Goal: Transaction & Acquisition: Register for event/course

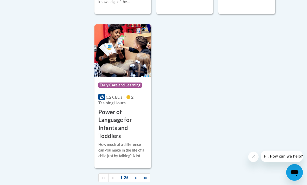
scroll to position [1365, 0]
click at [134, 108] on h3 "Power of Language for Infants and Toddlers" at bounding box center [122, 124] width 49 height 32
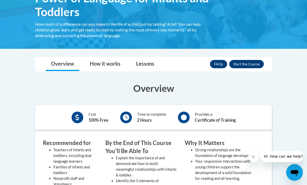
scroll to position [101, 0]
click at [253, 63] on button "Enroll" at bounding box center [246, 64] width 35 height 8
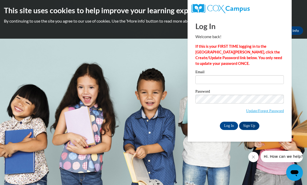
click at [250, 125] on link "Sign Up" at bounding box center [249, 126] width 20 height 8
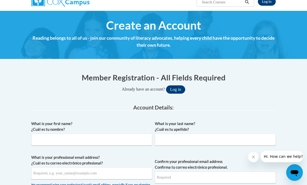
scroll to position [50, 0]
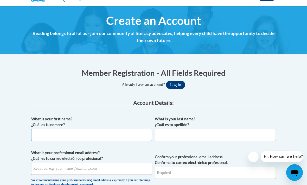
click at [123, 135] on input "What is your first name? ¿Cuál es tu nombre?" at bounding box center [91, 135] width 121 height 12
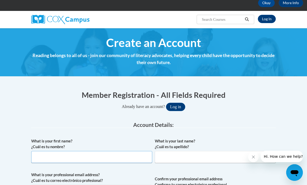
scroll to position [26, 0]
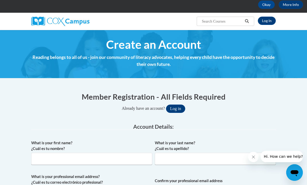
click at [266, 23] on link "Log In" at bounding box center [267, 21] width 18 height 8
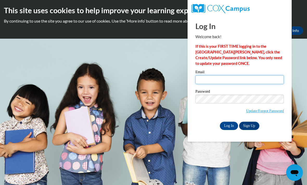
click at [237, 81] on input "Email" at bounding box center [239, 79] width 88 height 9
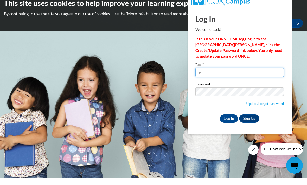
type input "j"
type input "g"
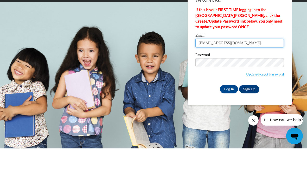
type input "[EMAIL_ADDRESS][DOMAIN_NAME]"
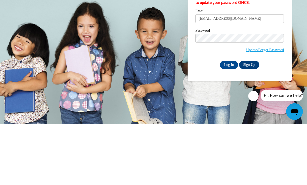
click at [231, 122] on input "Log In" at bounding box center [229, 126] width 18 height 8
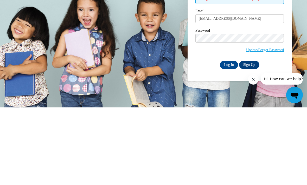
click at [229, 139] on input "Log In" at bounding box center [229, 143] width 18 height 8
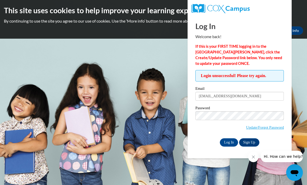
click at [273, 126] on link "Update/Forgot Password" at bounding box center [265, 128] width 38 height 4
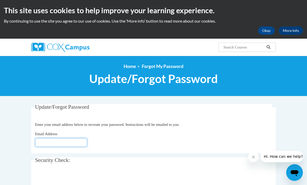
click at [69, 141] on input "Email Address" at bounding box center [61, 142] width 52 height 9
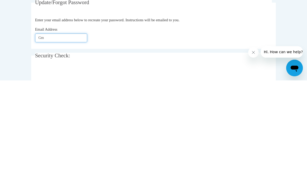
type input "G"
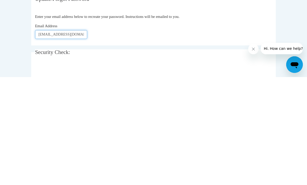
type input "Jessmann622@gmail.com"
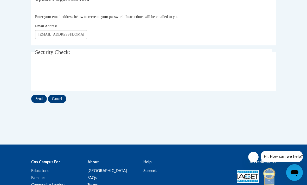
click at [37, 100] on input "Send" at bounding box center [39, 99] width 16 height 8
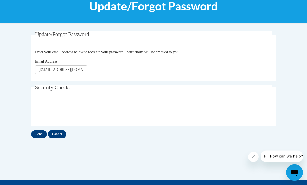
scroll to position [0, 0]
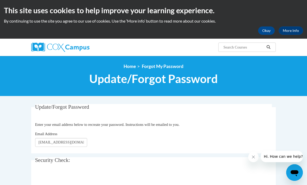
click at [263, 29] on button "Okay" at bounding box center [266, 31] width 17 height 8
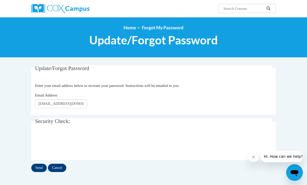
click at [72, 7] on img at bounding box center [60, 8] width 58 height 9
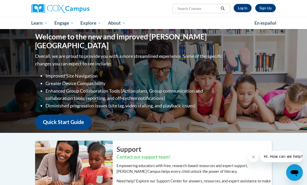
click at [271, 8] on link "Sign Up" at bounding box center [265, 8] width 21 height 8
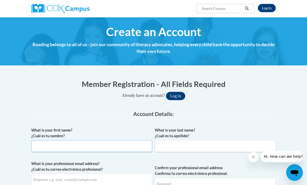
click at [112, 143] on input "What is your first name? ¿Cuál es tu nombre?" at bounding box center [91, 146] width 121 height 12
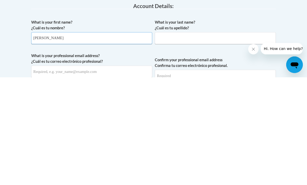
type input "[PERSON_NAME]"
click at [190, 140] on input "What is your last name? ¿Cuál es tu apellido?" at bounding box center [215, 146] width 121 height 12
type input "[PERSON_NAME]"
click at [111, 174] on input "What is your professional email address? ¿Cuál es tu correo electrónico profesi…" at bounding box center [91, 180] width 121 height 12
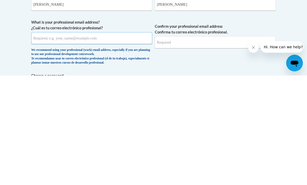
type input "[EMAIL_ADDRESS][DOMAIN_NAME]"
type input "h"
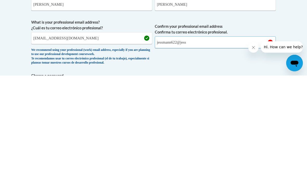
type input "jessmann622@"
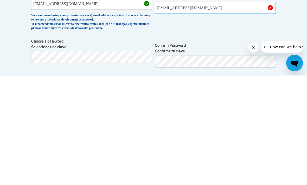
type input "[EMAIL_ADDRESS][DOMAIN_NAME]"
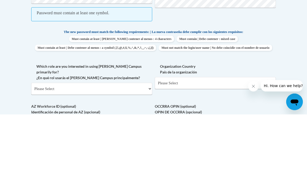
scroll to position [172, 0]
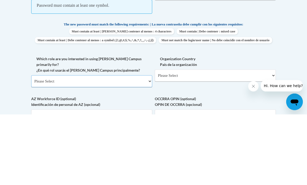
click at [139, 146] on select "Please Select College/University | Colegio/Universidad Community/Nonprofit Part…" at bounding box center [91, 152] width 121 height 12
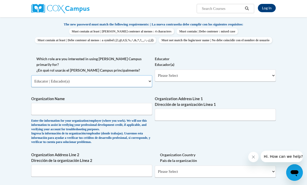
click at [131, 75] on select "Please Select College/University | Colegio/Universidad Community/Nonprofit Part…" at bounding box center [91, 81] width 121 height 12
select select "3271ce3a-a928-4b91-bcec-7d68f79f4f34"
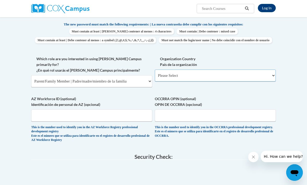
click at [207, 74] on select "Please Select [GEOGRAPHIC_DATA] | [GEOGRAPHIC_DATA] Outside of [GEOGRAPHIC_DATA…" at bounding box center [215, 76] width 121 height 12
select select "ad49bcad-a171-4b2e-b99c-48b446064914"
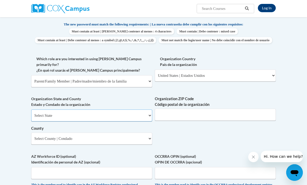
click at [139, 110] on select "Select State [US_STATE] [US_STATE] [US_STATE] [US_STATE] [US_STATE] [US_STATE] …" at bounding box center [91, 116] width 121 height 12
click at [142, 110] on select "Select State [US_STATE] [US_STATE] [US_STATE] [US_STATE] [US_STATE] [US_STATE] …" at bounding box center [91, 116] width 121 height 12
select select "[US_STATE]"
click at [180, 109] on input "Organization ZIP Code Código postal de la organización" at bounding box center [215, 115] width 121 height 12
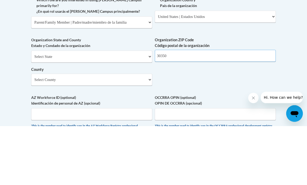
type input "30350"
click at [124, 133] on select "Select County Appling [PERSON_NAME] [PERSON_NAME] [PERSON_NAME] [PERSON_NAME] B…" at bounding box center [91, 139] width 121 height 12
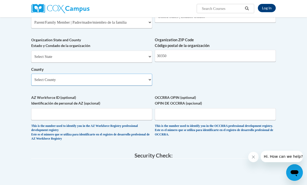
select select "[PERSON_NAME]"
click at [90, 73] on div "Organization State and County Estado y Condado de la organización Select State …" at bounding box center [91, 63] width 121 height 53
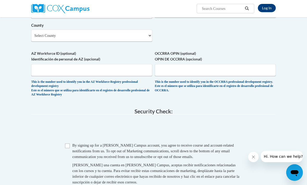
scroll to position [354, 0]
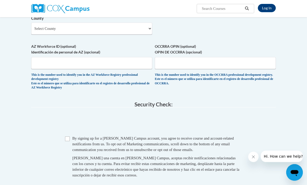
click at [68, 137] on input "Checkbox" at bounding box center [67, 139] width 5 height 5
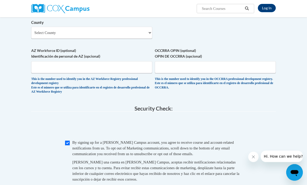
scroll to position [465, 0]
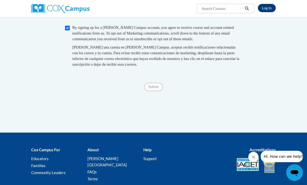
click at [153, 85] on span "Submit" at bounding box center [153, 87] width 19 height 4
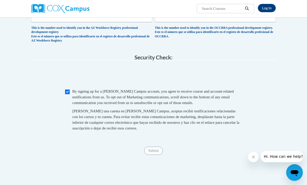
click at [191, 147] on div "Submit Submit" at bounding box center [153, 151] width 245 height 8
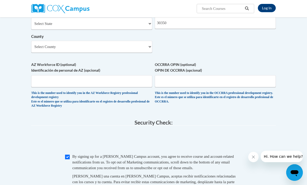
scroll to position [334, 0]
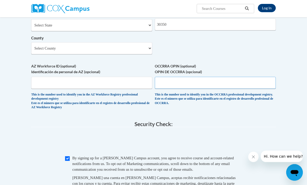
click at [205, 77] on input "OCCRRA OPIN (optional) OPIN DE OCCRRA (opcional)" at bounding box center [215, 83] width 121 height 12
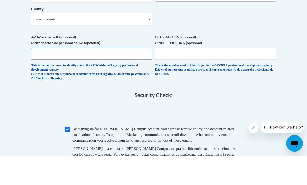
click at [130, 77] on input "AZ Workforce ID (optional) Identificación de personal de AZ (opcional)" at bounding box center [91, 83] width 121 height 12
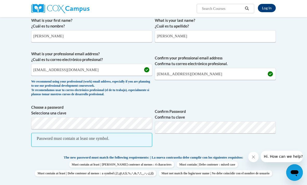
scroll to position [110, 0]
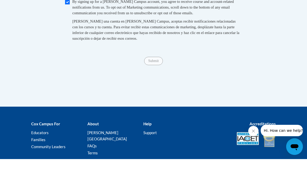
click at [153, 85] on span "Submit" at bounding box center [153, 87] width 19 height 4
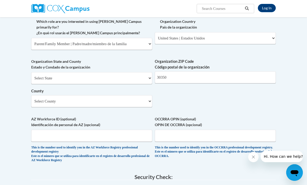
scroll to position [281, 0]
click at [142, 73] on select "Select State [US_STATE] [US_STATE] [US_STATE] [US_STATE] [US_STATE] [US_STATE] …" at bounding box center [91, 79] width 121 height 12
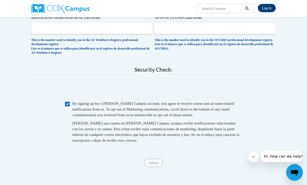
click at [67, 102] on input "Checkbox" at bounding box center [67, 104] width 5 height 5
checkbox input "true"
click at [154, 159] on div "Submit Submit" at bounding box center [153, 163] width 245 height 8
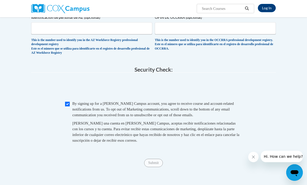
click at [153, 161] on span "Submit" at bounding box center [153, 163] width 19 height 4
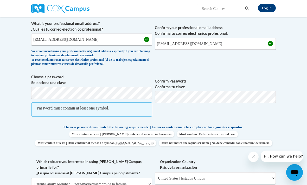
scroll to position [140, 0]
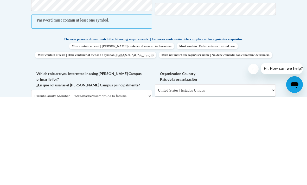
click at [248, 68] on div "What is your first name? ¿Cuál es tu nombre? [PERSON_NAME] What is your last na…" at bounding box center [153, 147] width 245 height 324
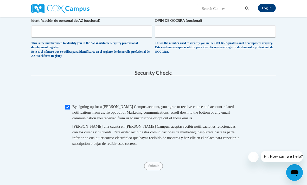
scroll to position [385, 0]
click at [153, 163] on div "Submit Submit" at bounding box center [153, 167] width 245 height 8
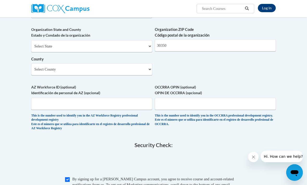
scroll to position [310, 0]
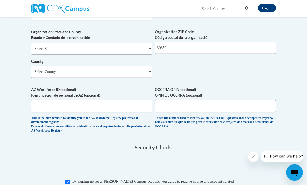
click at [190, 101] on input "OCCRRA OPIN (optional) OPIN DE OCCRRA (opcional)" at bounding box center [215, 107] width 121 height 12
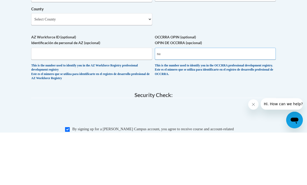
type input "na"
click at [110, 101] on input "AZ Workforce ID (optional) Identificación de personal de AZ (opcional)" at bounding box center [91, 107] width 121 height 12
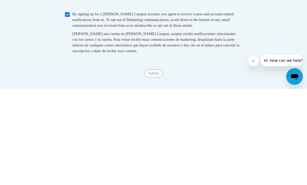
scroll to position [390, 0]
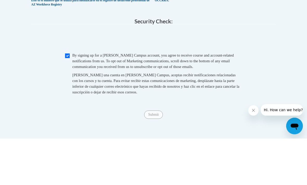
type input "na"
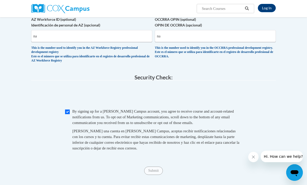
click at [157, 169] on span "Submit" at bounding box center [153, 171] width 19 height 4
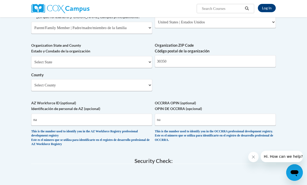
scroll to position [293, 0]
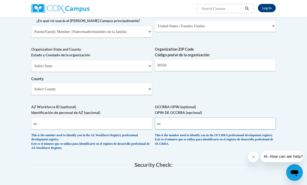
click at [226, 118] on input "na" at bounding box center [215, 124] width 121 height 12
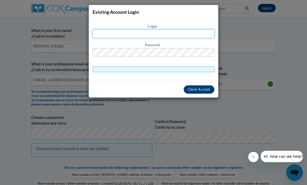
scroll to position [92, 0]
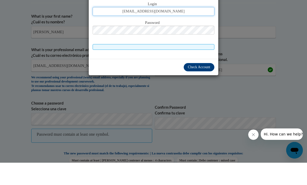
type input "[EMAIL_ADDRESS][DOMAIN_NAME]"
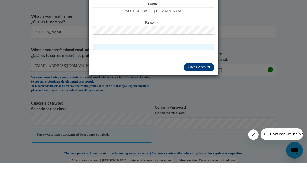
click at [204, 88] on span "Check Account" at bounding box center [199, 90] width 22 height 4
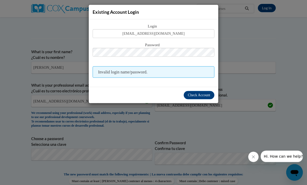
scroll to position [91, 0]
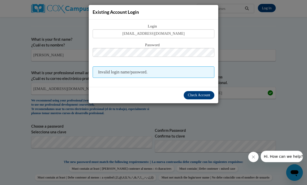
click at [251, 159] on icon "Close message from company" at bounding box center [253, 157] width 4 height 4
click at [243, 142] on div "Existing Account Login Login [EMAIL_ADDRESS][DOMAIN_NAME] Password Invalid logi…" at bounding box center [153, 92] width 307 height 185
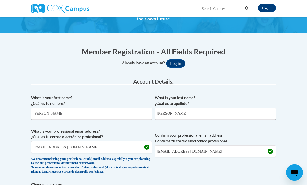
scroll to position [29, 0]
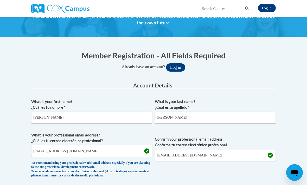
click at [292, 174] on icon "Open messaging window" at bounding box center [295, 174] width 8 height 6
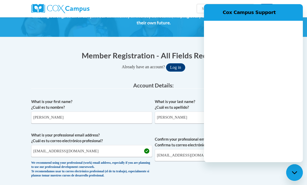
scroll to position [0, 0]
click at [259, 152] on textarea at bounding box center [260, 146] width 80 height 10
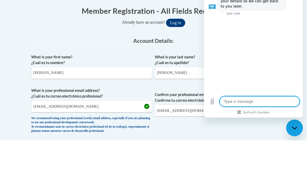
type textarea "x"
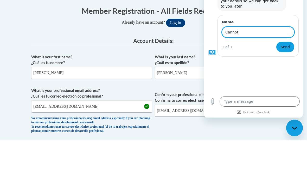
click at [285, 47] on button "Send" at bounding box center [285, 47] width 18 height 10
type input "Can"
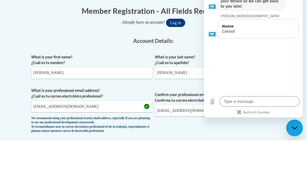
scroll to position [73, 0]
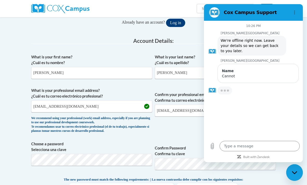
click at [292, 125] on div "10:26 PM [PERSON_NAME] Campus [PERSON_NAME] Campus says: We're offline right no…" at bounding box center [253, 79] width 99 height 117
click at [268, 79] on div "Name Cannot" at bounding box center [257, 73] width 81 height 19
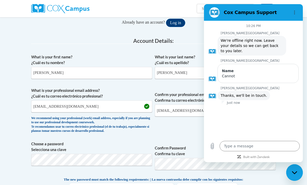
click at [266, 130] on div "10:26 PM [PERSON_NAME] Campus [PERSON_NAME] Campus says: We're offline right no…" at bounding box center [253, 79] width 99 height 117
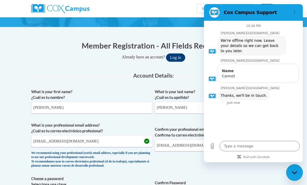
scroll to position [0, 0]
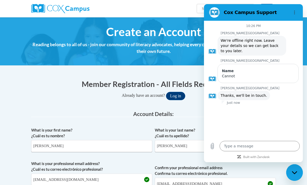
click at [112, 128] on label "What is your first name? ¿Cuál es tu nombre?" at bounding box center [91, 133] width 121 height 11
click at [112, 140] on input "[PERSON_NAME]" at bounding box center [91, 146] width 121 height 12
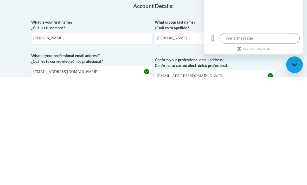
click at [295, 67] on div "Close messaging window" at bounding box center [295, 65] width 16 height 16
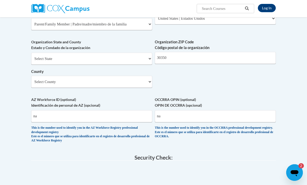
scroll to position [281, 0]
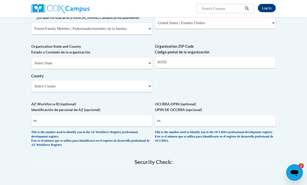
click at [298, 175] on icon "Open messaging window, 2 unread messages" at bounding box center [294, 172] width 9 height 9
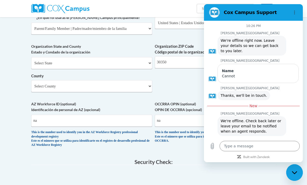
click at [291, 176] on div "Close messaging window" at bounding box center [295, 173] width 16 height 16
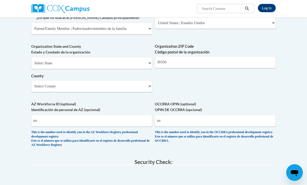
type textarea "x"
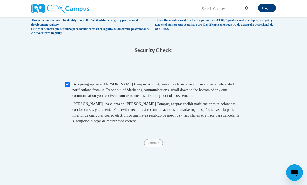
click at [156, 139] on div "Submit Submit" at bounding box center [153, 143] width 245 height 8
